Goal: Task Accomplishment & Management: Use online tool/utility

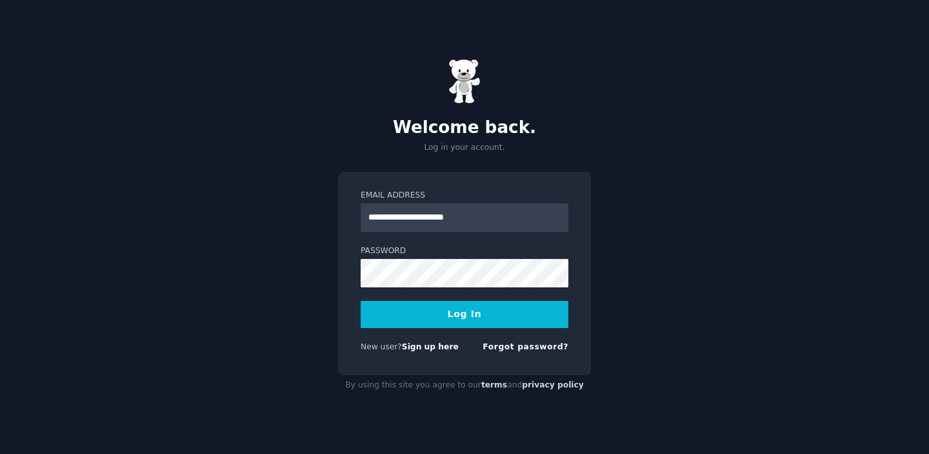
type input "**********"
click at [361, 301] on button "Log In" at bounding box center [465, 314] width 208 height 27
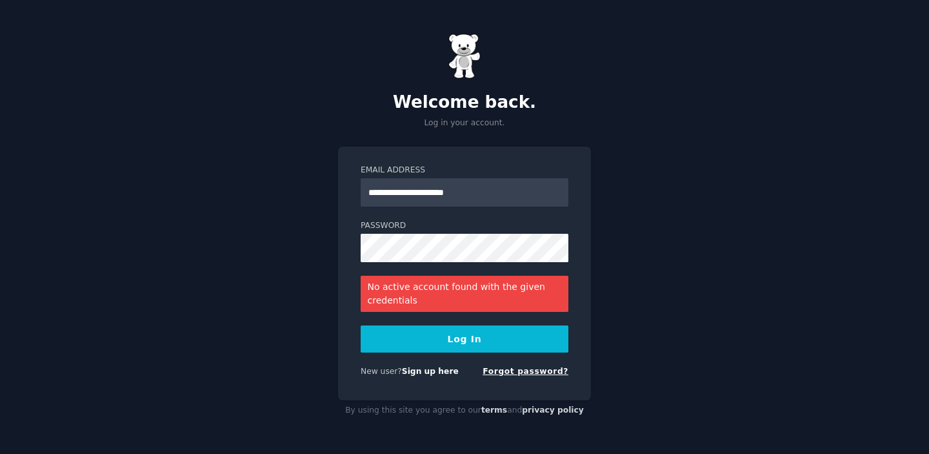
click at [521, 370] on link "Forgot password?" at bounding box center [526, 370] width 86 height 9
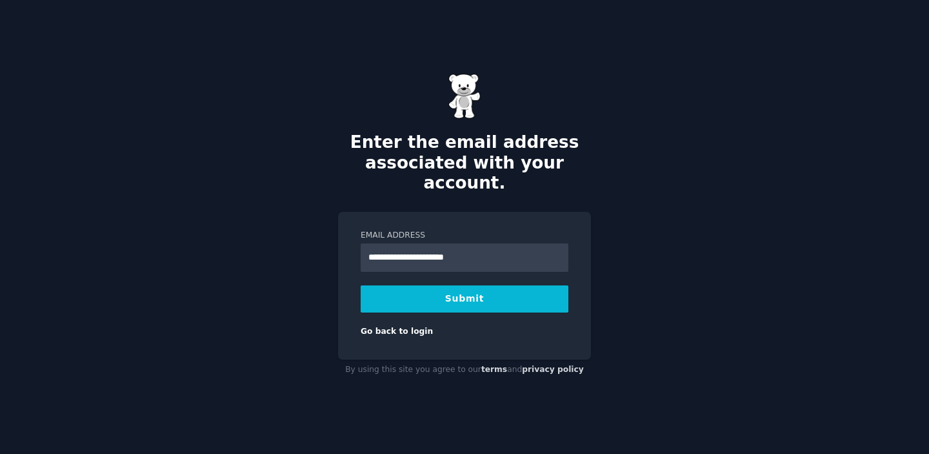
type input "**********"
click at [361, 285] on button "Submit" at bounding box center [465, 298] width 208 height 27
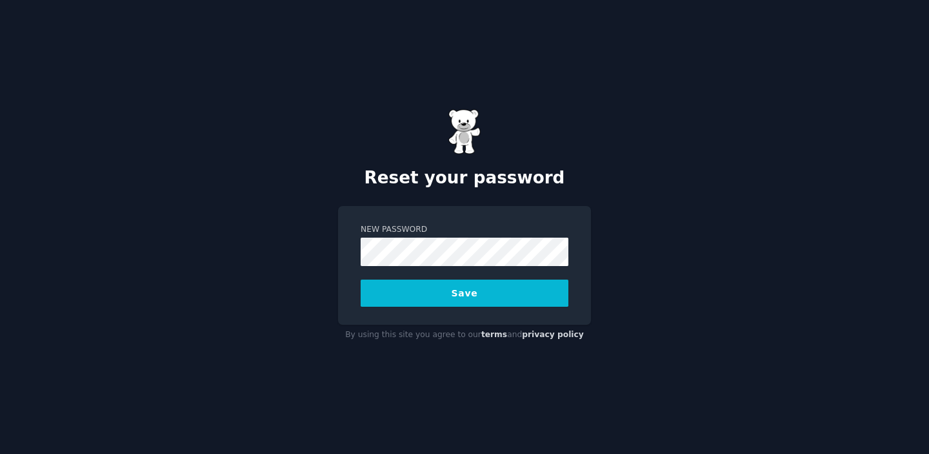
click at [361, 279] on button "Save" at bounding box center [465, 292] width 208 height 27
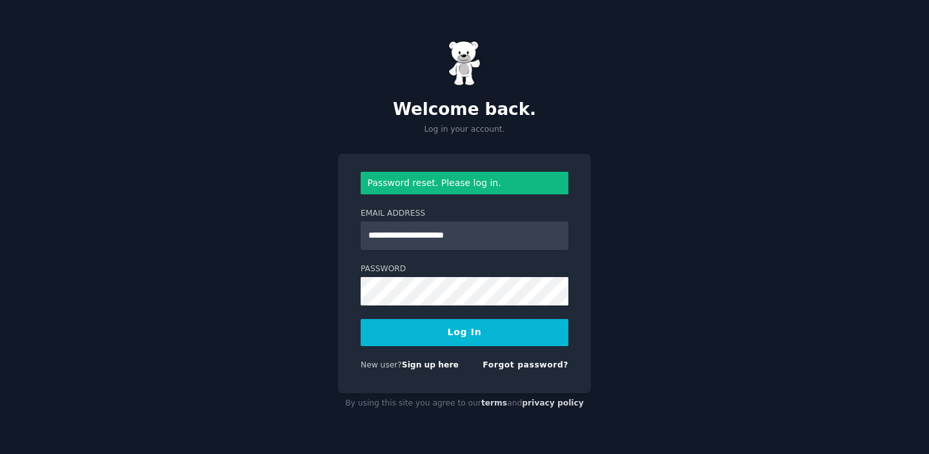
type input "**********"
click at [361, 319] on button "Log In" at bounding box center [465, 332] width 208 height 27
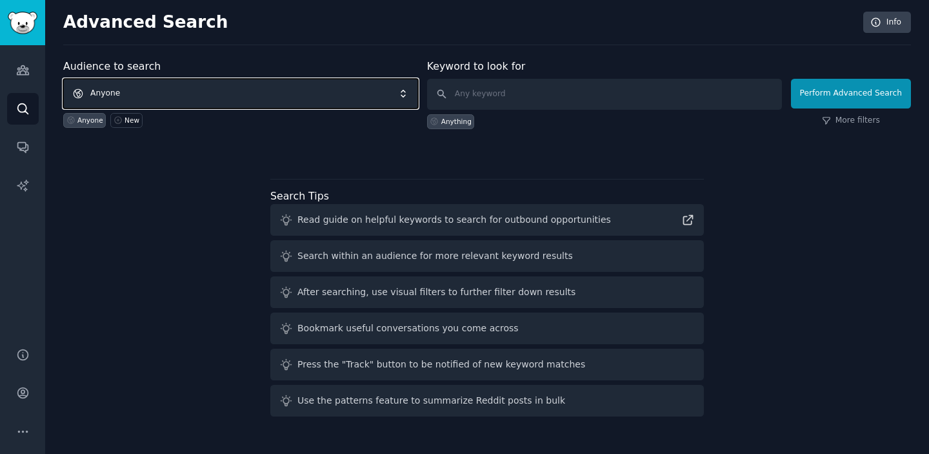
click at [145, 90] on span "Anyone" at bounding box center [240, 94] width 355 height 30
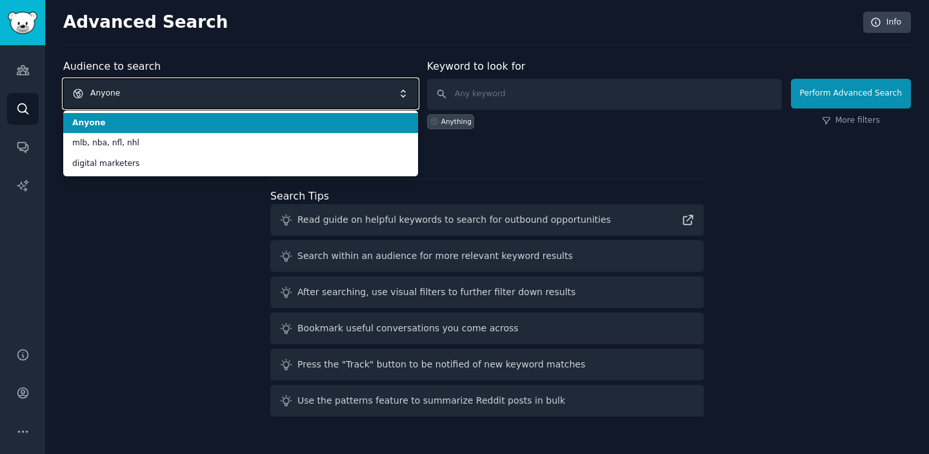
click at [144, 92] on span "Anyone" at bounding box center [240, 94] width 355 height 30
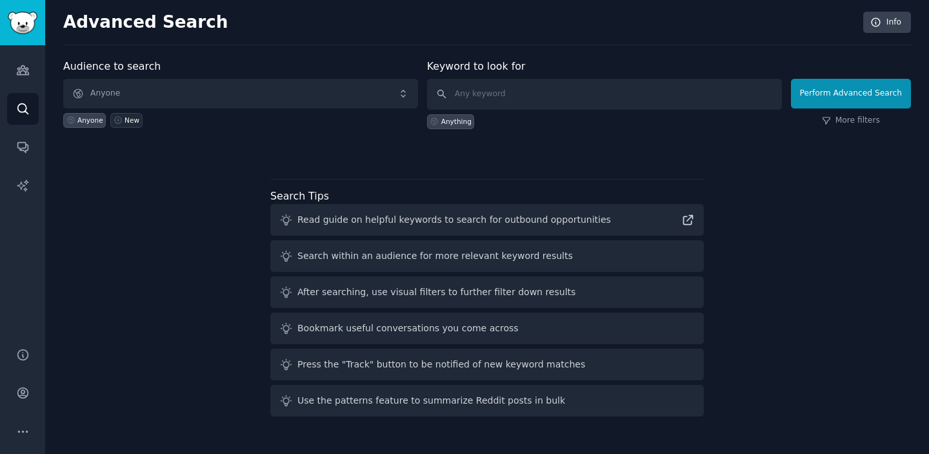
click at [126, 122] on div "New" at bounding box center [132, 119] width 15 height 9
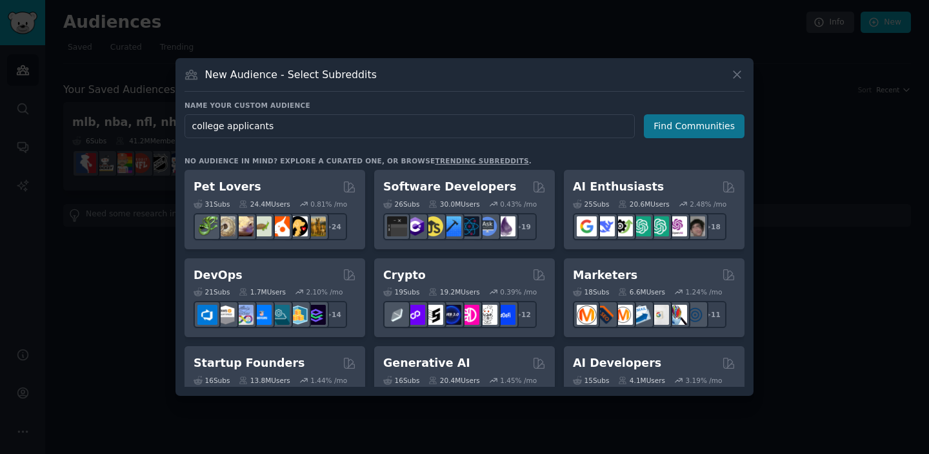
type input "college applicants"
click at [667, 129] on button "Find Communities" at bounding box center [694, 126] width 101 height 24
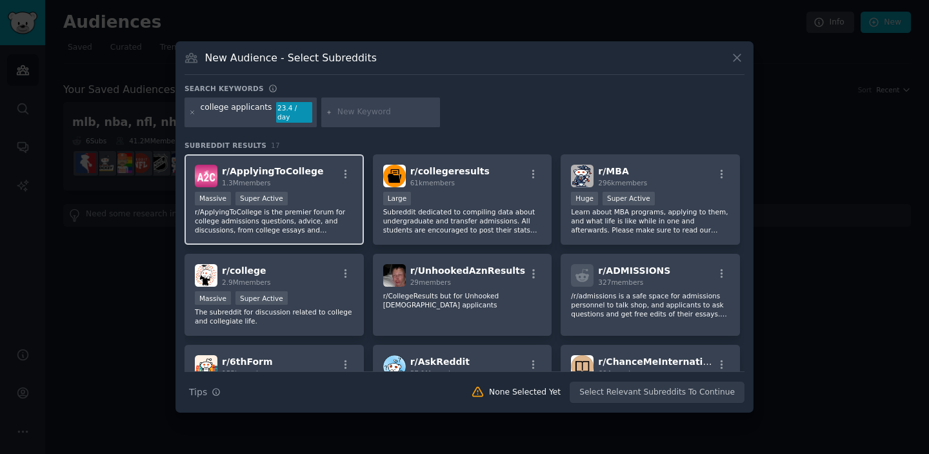
click at [320, 182] on div "r/ ApplyingToCollege 1.3M members" at bounding box center [274, 176] width 159 height 23
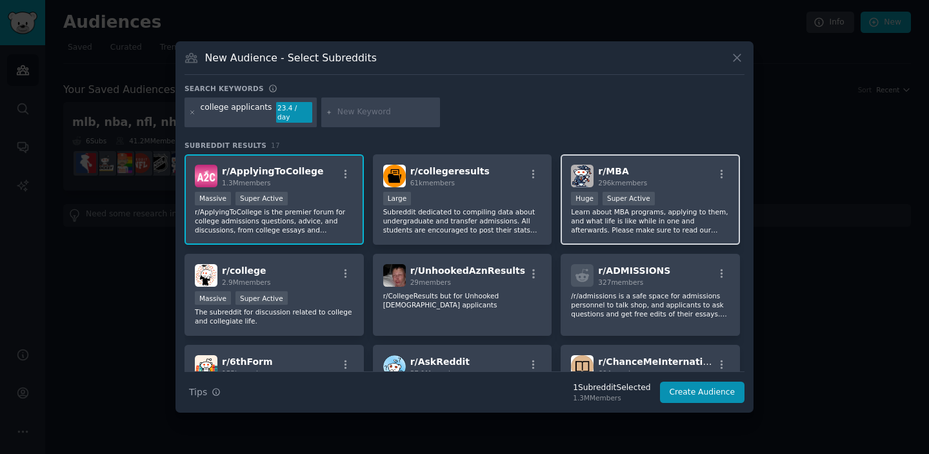
click at [622, 221] on p "Learn about MBA programs, applying to them, and what life is like while in one …" at bounding box center [650, 220] width 159 height 27
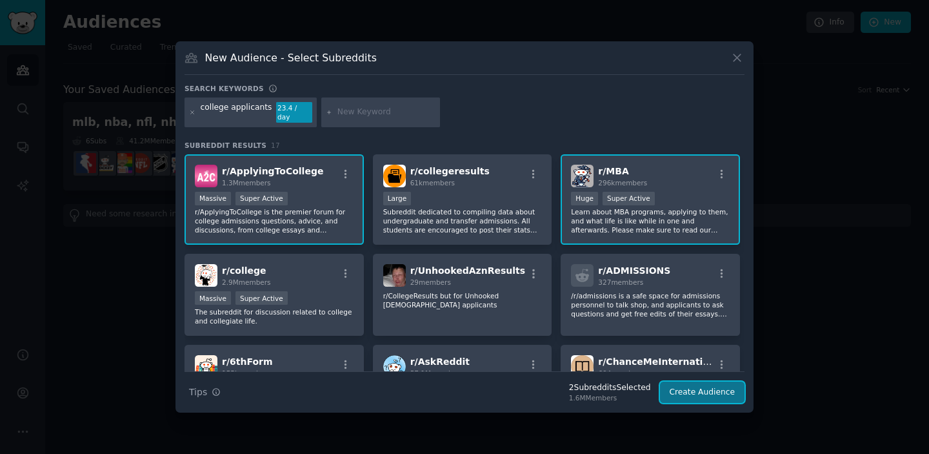
click at [692, 389] on button "Create Audience" at bounding box center [702, 392] width 85 height 22
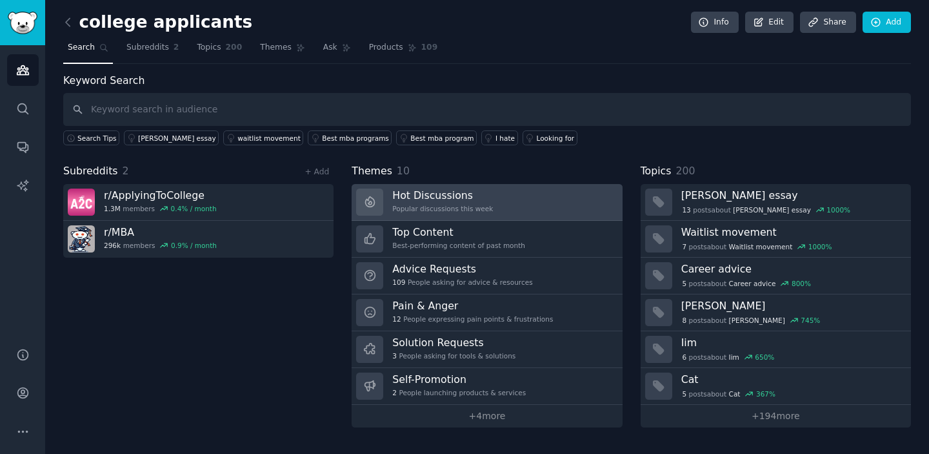
click at [421, 212] on div "Popular discussions this week" at bounding box center [442, 208] width 101 height 9
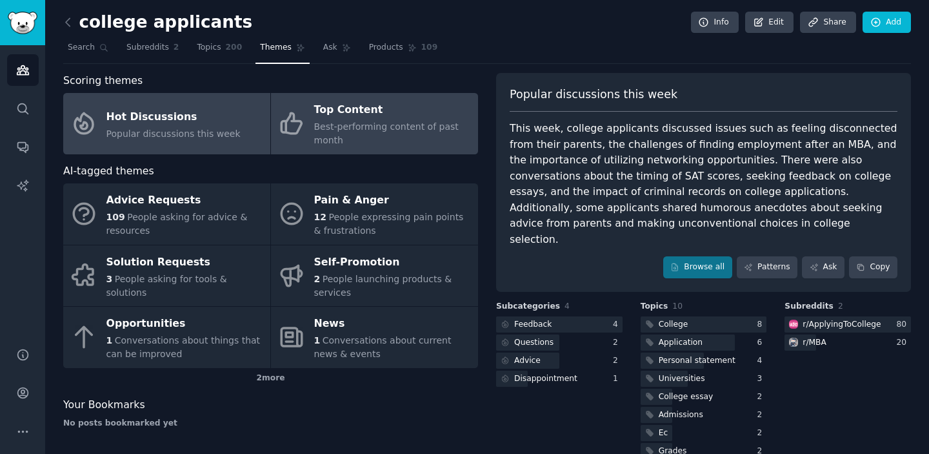
click at [361, 128] on span "Best-performing content of past month" at bounding box center [386, 133] width 145 height 24
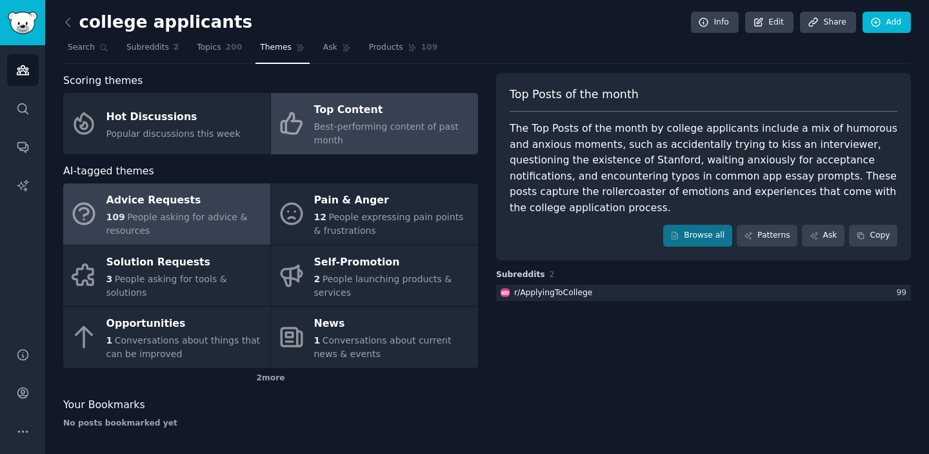
click at [167, 210] on div "Advice Requests" at bounding box center [184, 200] width 157 height 21
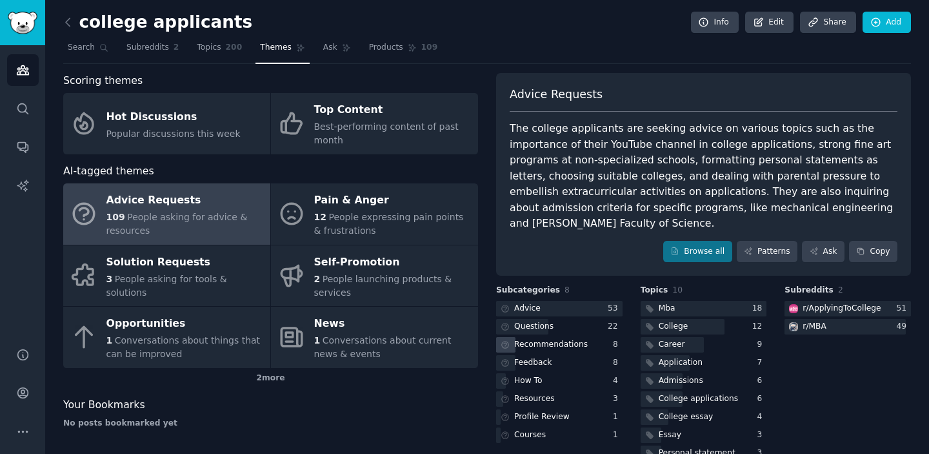
click at [501, 340] on icon at bounding box center [505, 344] width 9 height 9
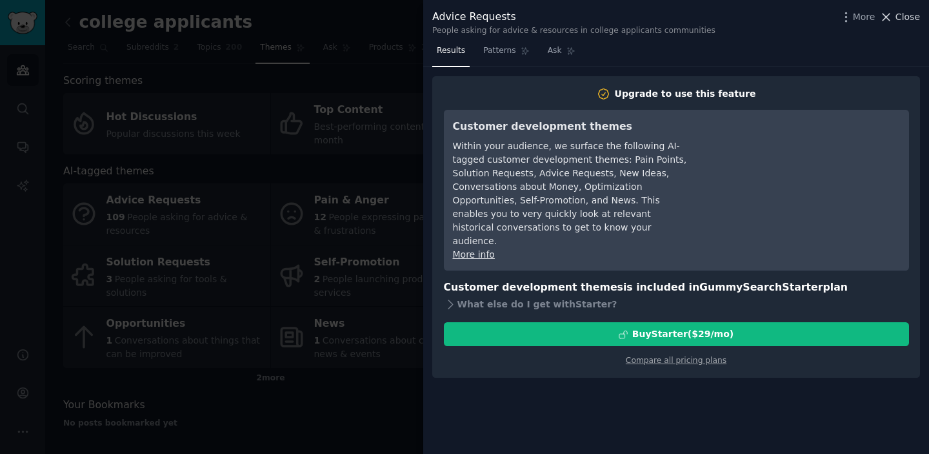
click at [902, 18] on span "Close" at bounding box center [908, 17] width 25 height 14
